Goal: Complete application form: Complete application form

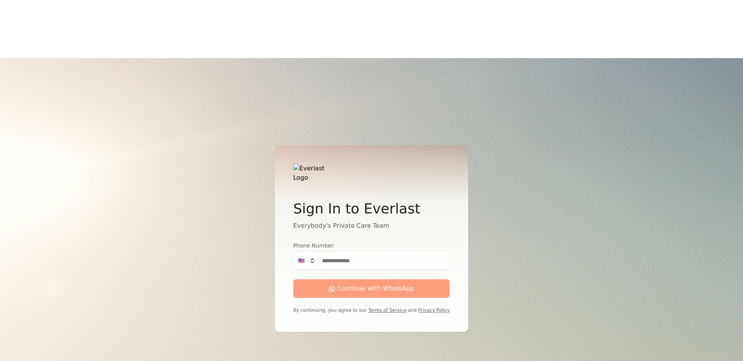
click at [365, 251] on input "Phone Number" at bounding box center [383, 260] width 133 height 19
click at [541, 58] on div "Sign In to Everlast Everybody's Private Care Team Phone Number US Continue with…" at bounding box center [371, 238] width 743 height 361
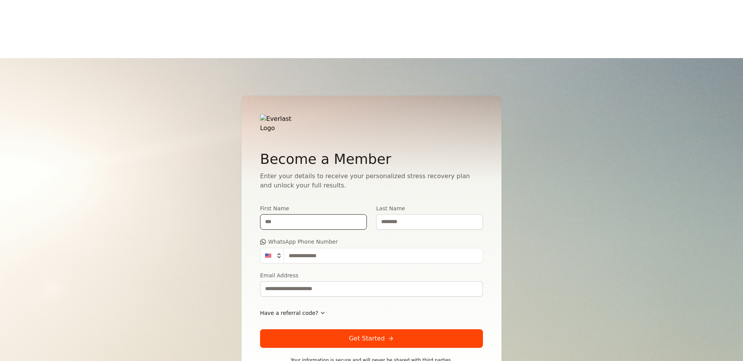
click at [297, 214] on input "First Name" at bounding box center [313, 221] width 107 height 15
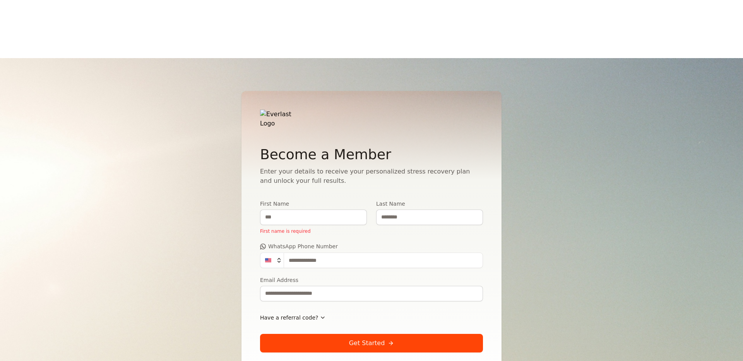
click at [293, 167] on p "Enter your details to receive your personalized stress recovery plan and unlock…" at bounding box center [371, 176] width 223 height 19
